Goal: Information Seeking & Learning: Check status

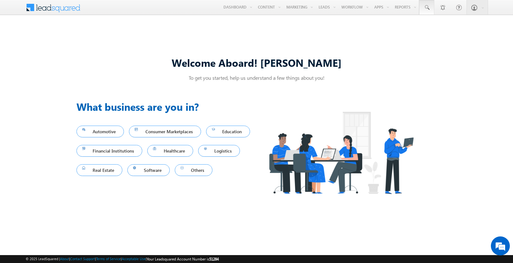
click at [427, 8] on span at bounding box center [427, 7] width 6 height 6
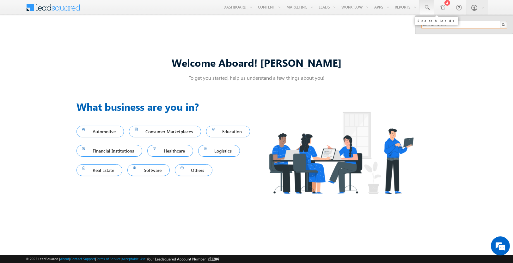
type input "8994048753"
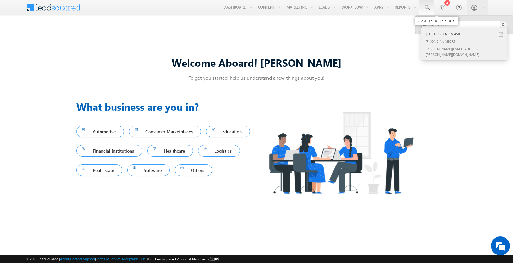
click at [467, 34] on div "Jagathi Schimmel" at bounding box center [467, 33] width 85 height 7
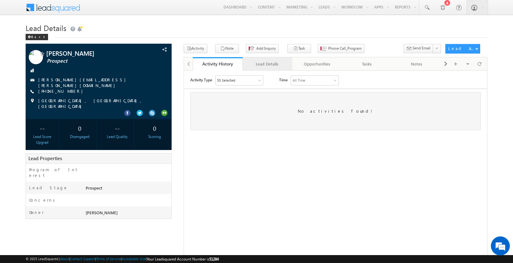
click at [267, 64] on div "Lead Details" at bounding box center [267, 64] width 39 height 8
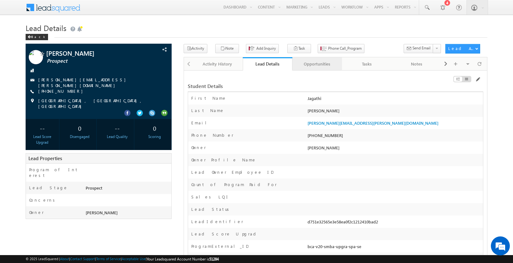
click at [317, 64] on div "Opportunities" at bounding box center [317, 64] width 39 height 8
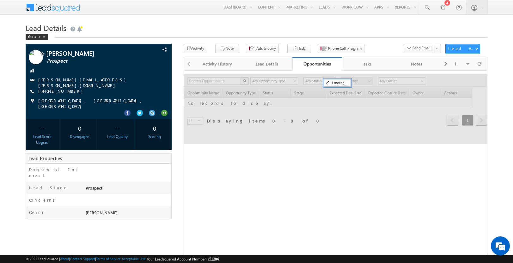
click at [57, 7] on span at bounding box center [57, 6] width 46 height 11
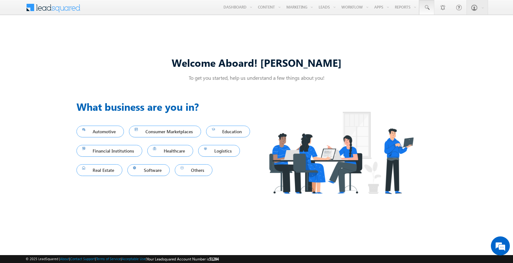
click at [427, 8] on span at bounding box center [427, 7] width 6 height 6
type input "8991682538"
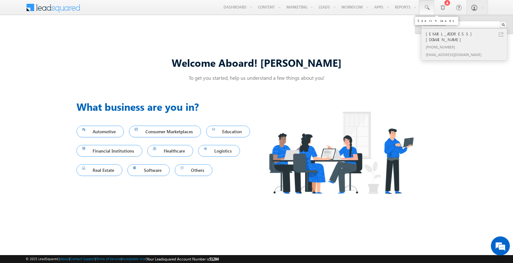
click at [467, 43] on div "[PHONE_NUMBER]" at bounding box center [467, 47] width 85 height 8
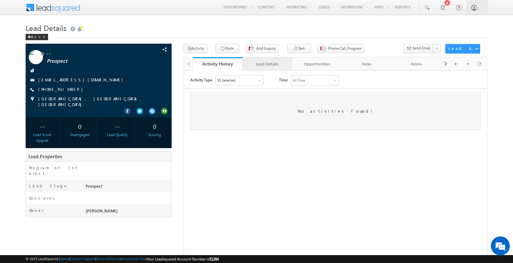
click at [267, 64] on div "Lead Details" at bounding box center [267, 64] width 39 height 8
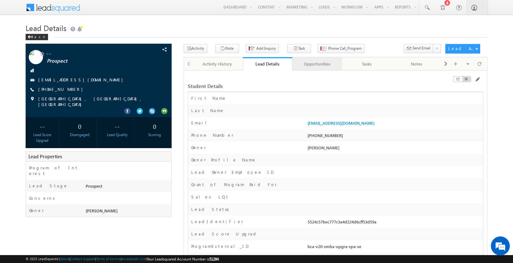
click at [317, 64] on div "Opportunities" at bounding box center [317, 64] width 39 height 8
